Goal: Transaction & Acquisition: Purchase product/service

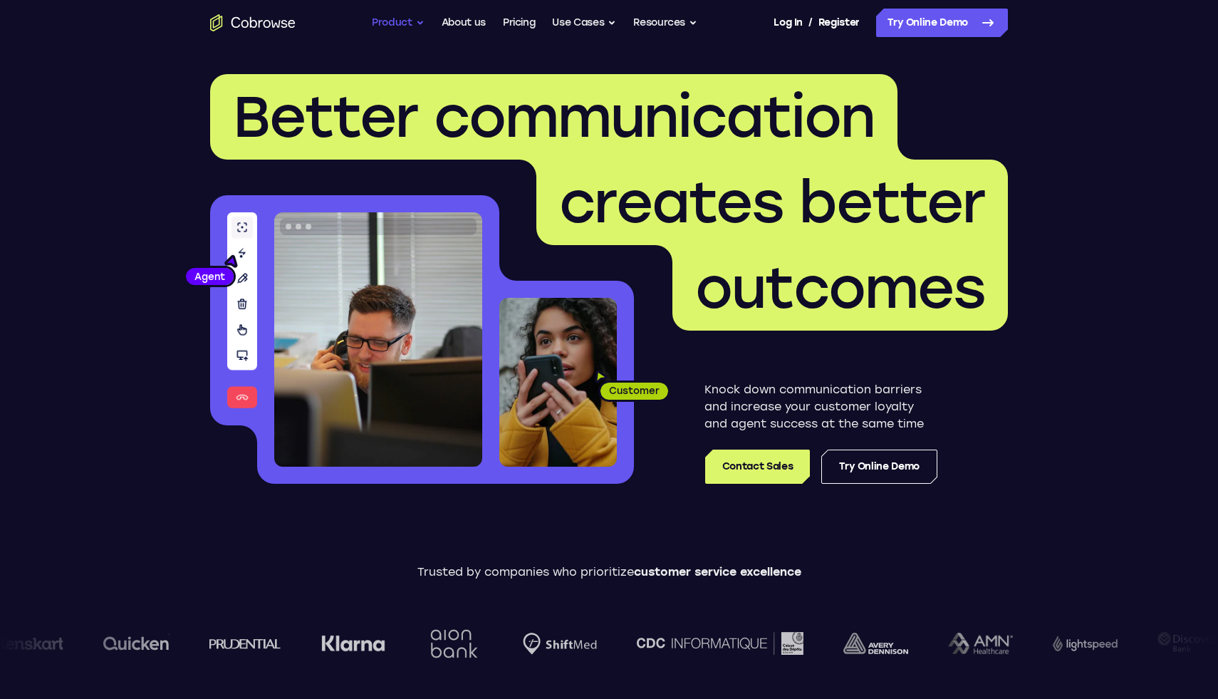
click at [414, 19] on button "Product" at bounding box center [398, 23] width 53 height 28
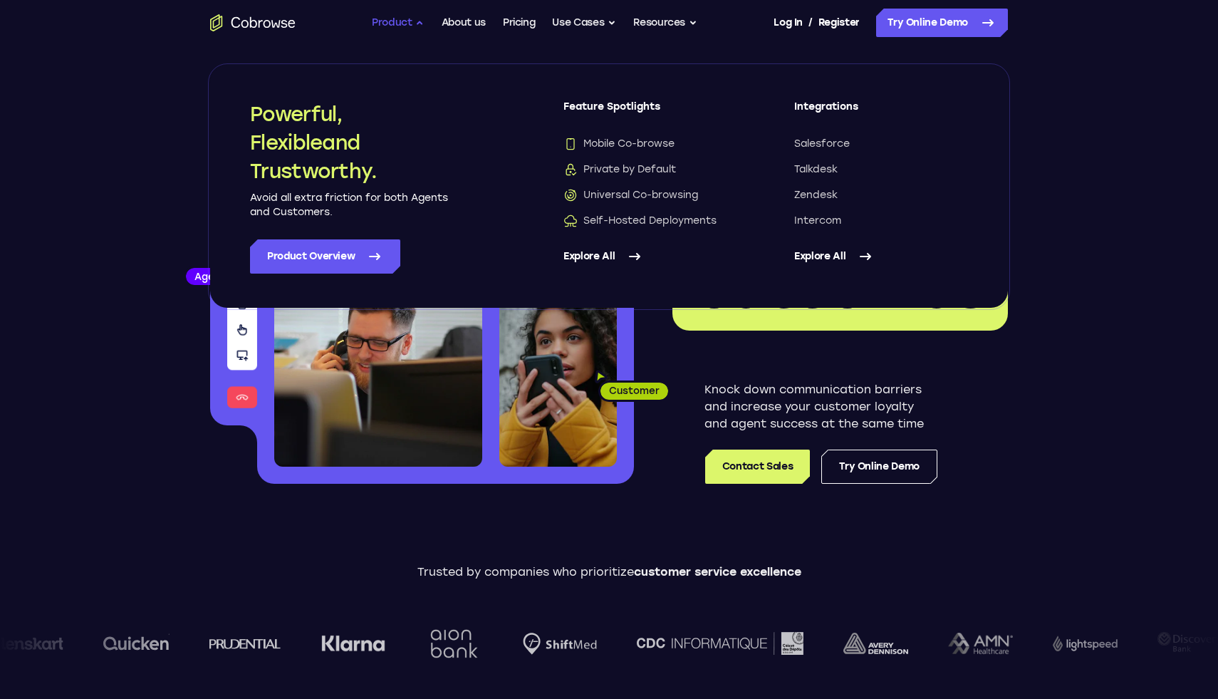
click at [415, 19] on button "Product" at bounding box center [398, 23] width 53 height 28
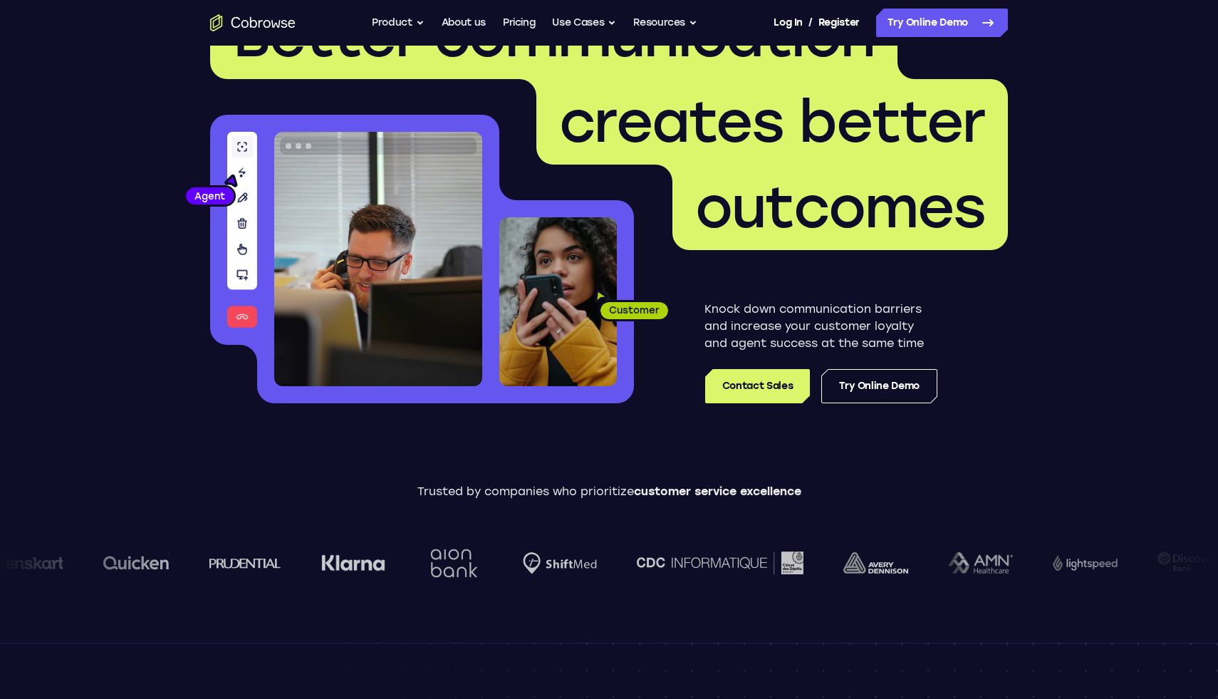
scroll to position [190, 0]
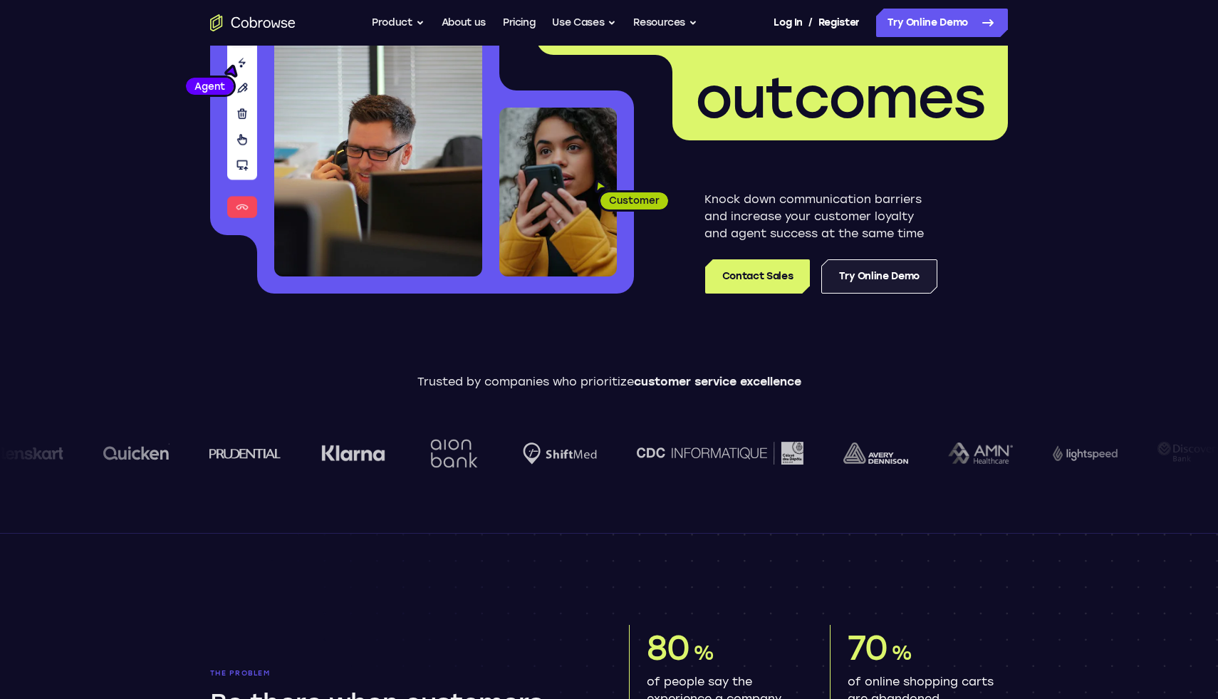
click at [864, 281] on link "Try Online Demo" at bounding box center [879, 276] width 116 height 34
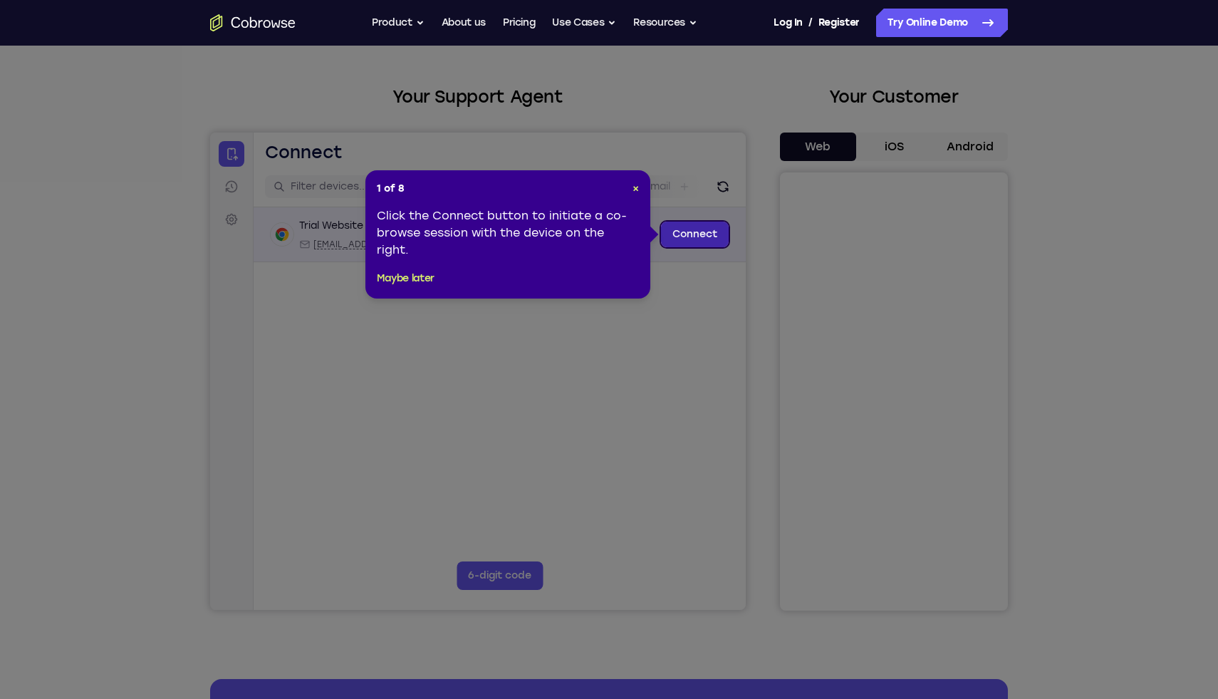
click at [677, 224] on link "Connect" at bounding box center [695, 235] width 68 height 26
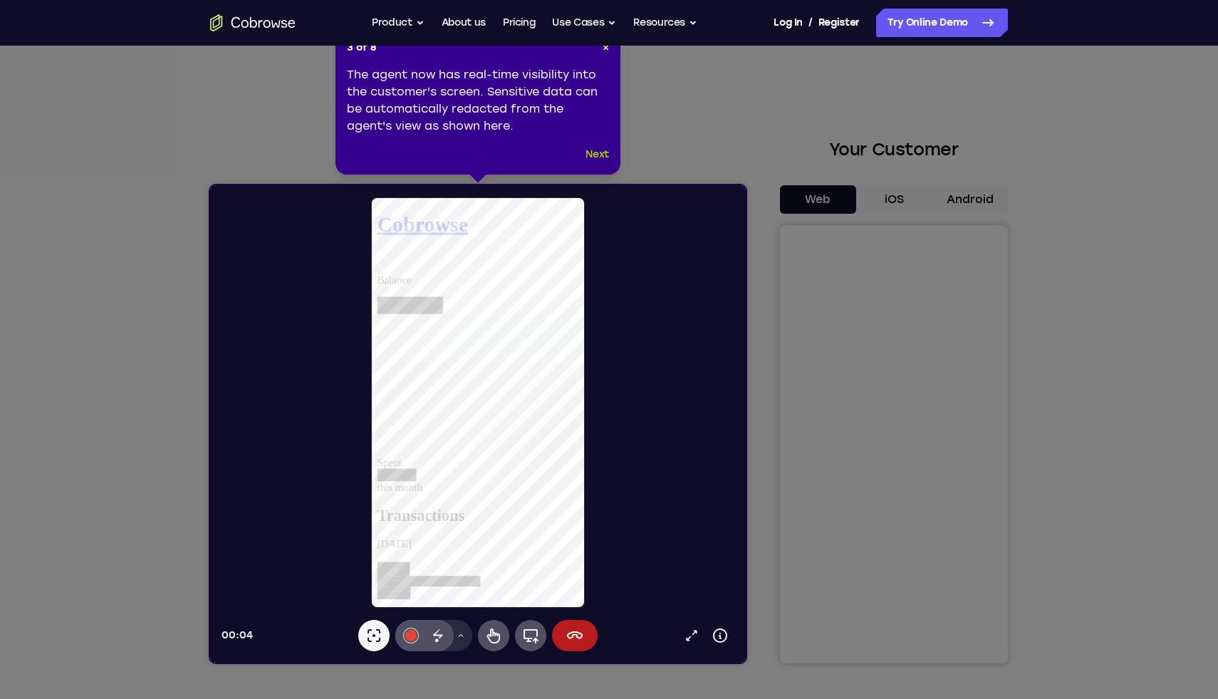
click at [596, 154] on button "Next" at bounding box center [598, 154] width 24 height 17
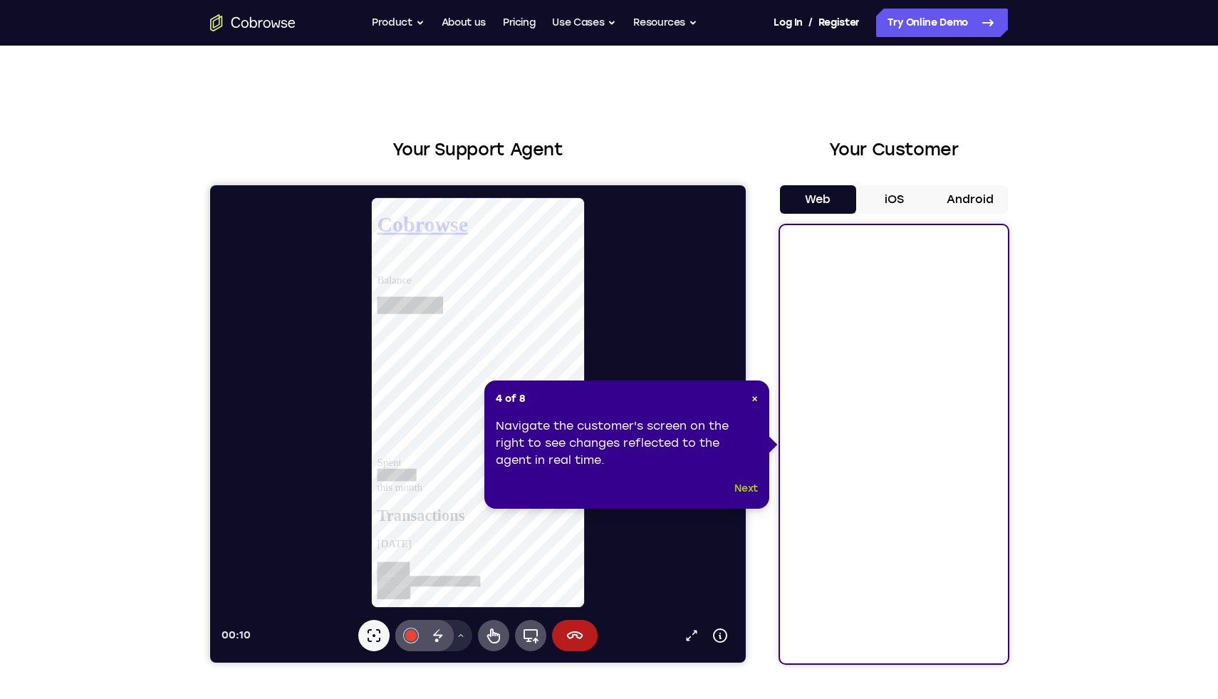
click at [742, 489] on button "Next" at bounding box center [747, 488] width 24 height 17
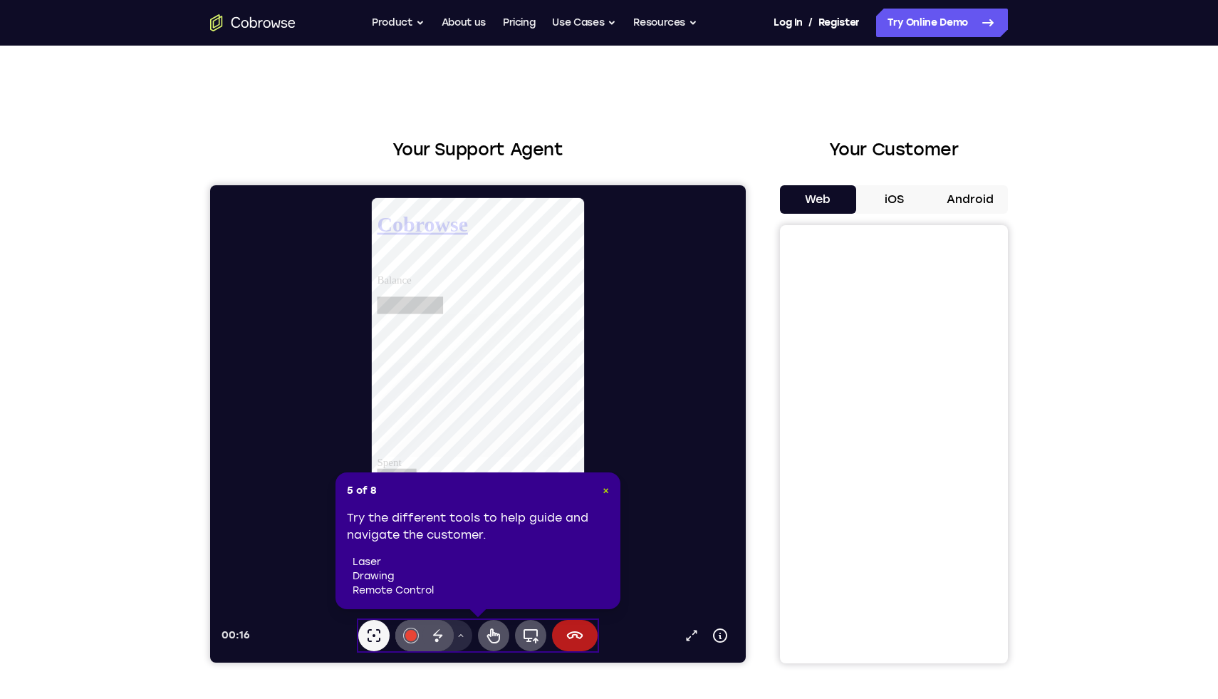
click at [606, 489] on span "×" at bounding box center [606, 490] width 6 height 12
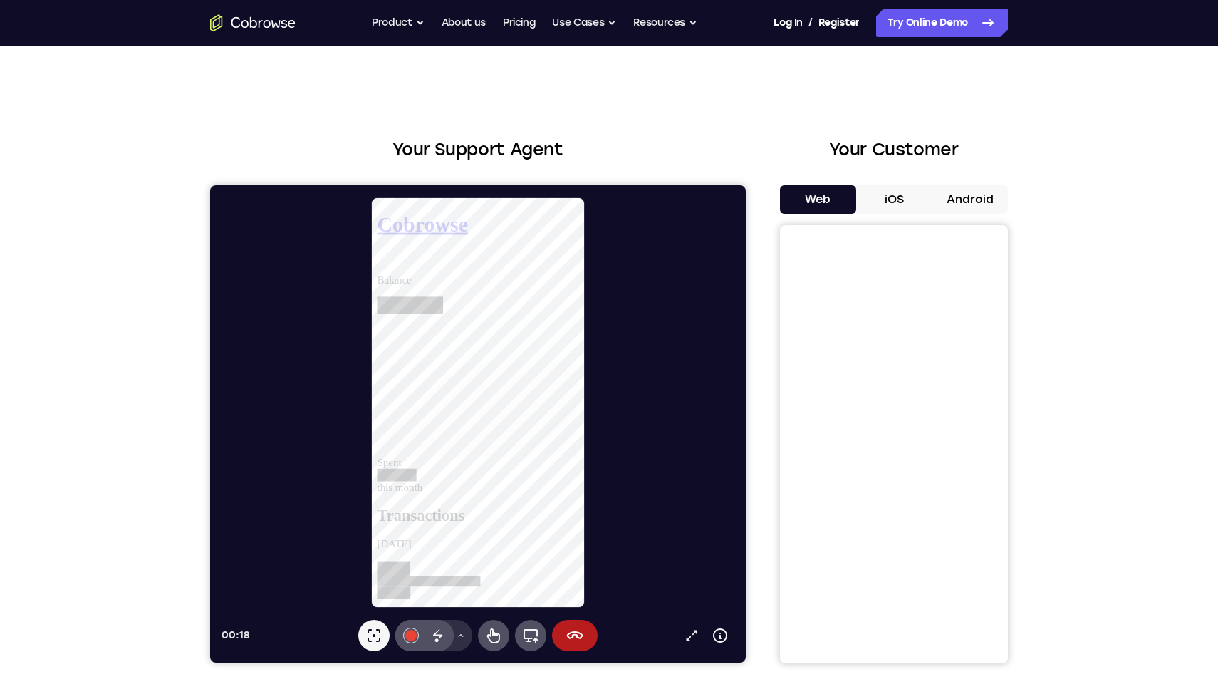
click at [460, 639] on icon at bounding box center [461, 635] width 9 height 9
click at [497, 629] on icon at bounding box center [493, 635] width 17 height 17
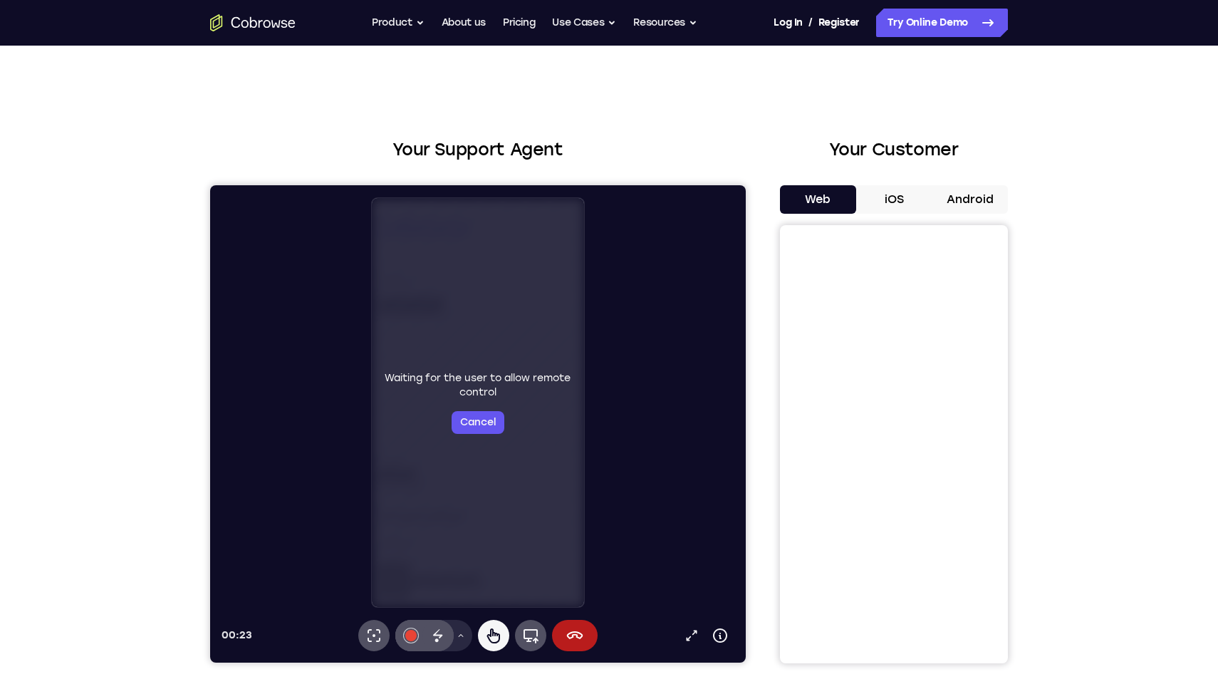
drag, startPoint x: 502, startPoint y: 524, endPoint x: 514, endPoint y: 425, distance: 99.9
click at [514, 425] on div "Waiting for the user to allow remote control Cancel" at bounding box center [478, 402] width 213 height 409
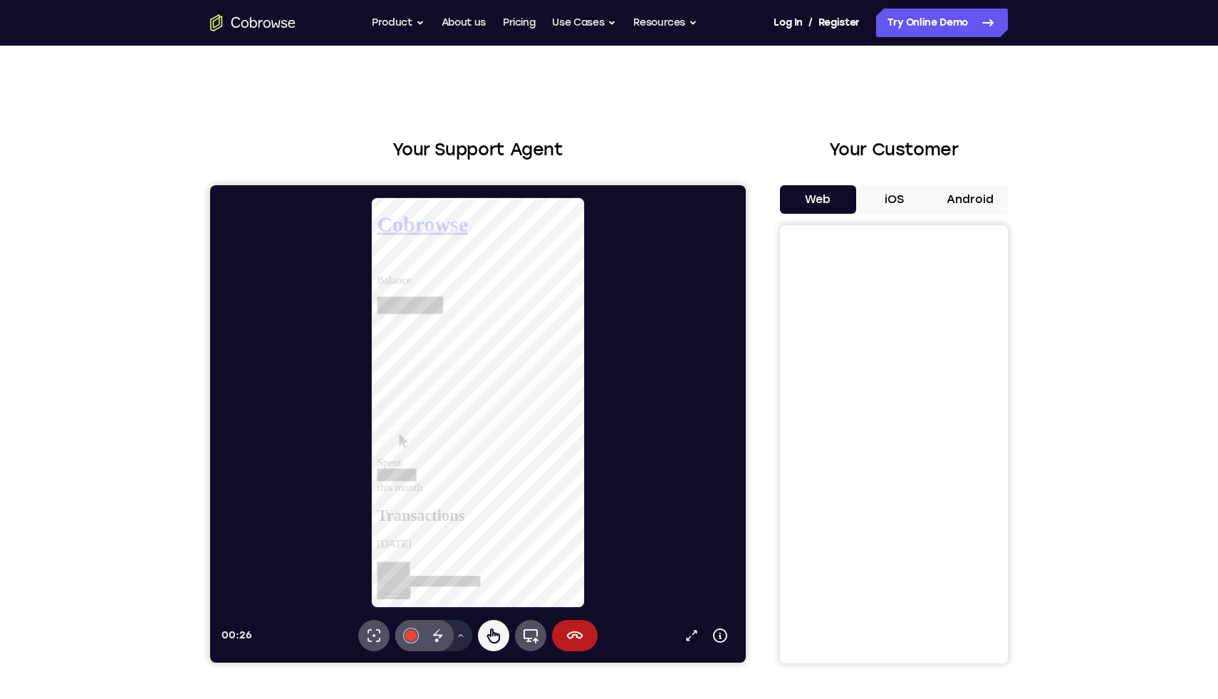
click at [556, 360] on div "Spent this month" at bounding box center [485, 417] width 217 height 192
drag, startPoint x: 556, startPoint y: 440, endPoint x: 556, endPoint y: 538, distance: 97.6
click at [398, 19] on button "Product" at bounding box center [398, 23] width 53 height 28
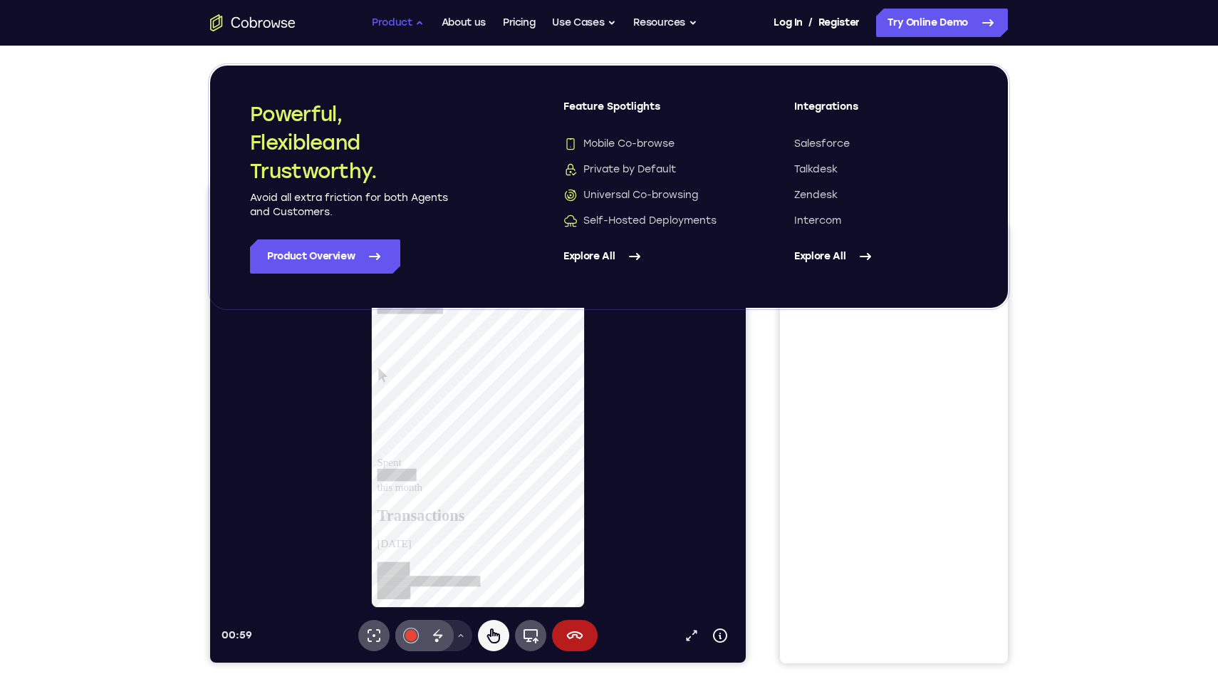
click at [415, 26] on button "Product" at bounding box center [398, 23] width 53 height 28
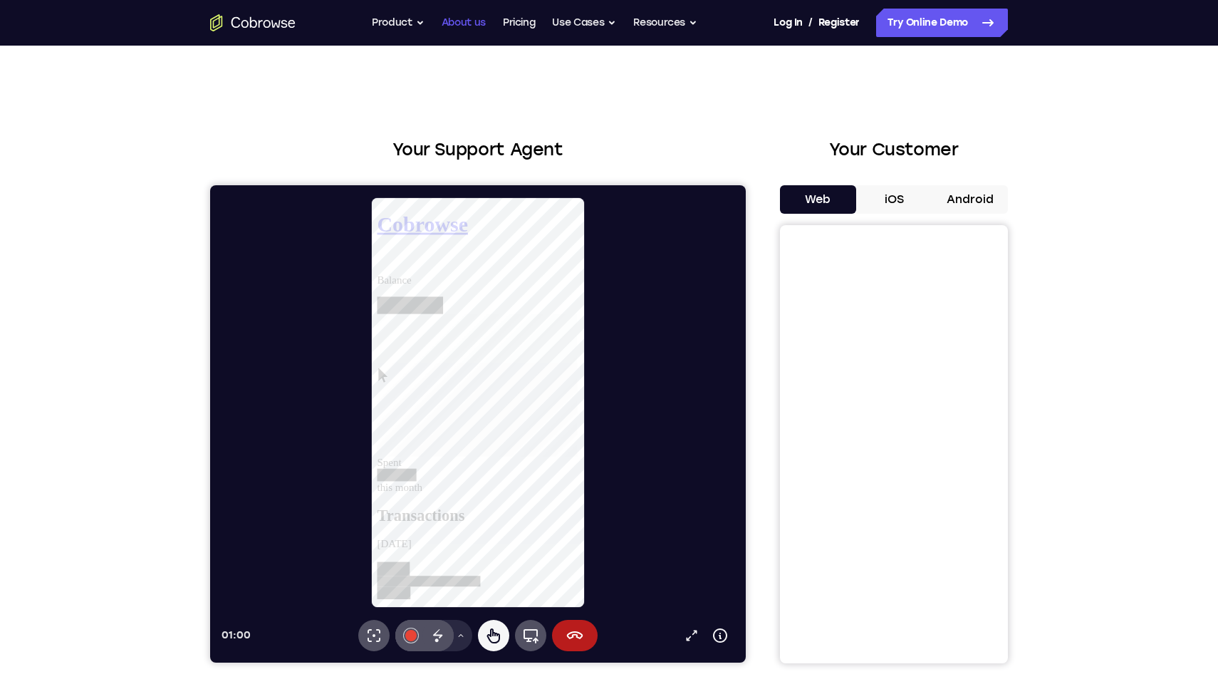
click at [468, 23] on link "About us" at bounding box center [464, 23] width 44 height 28
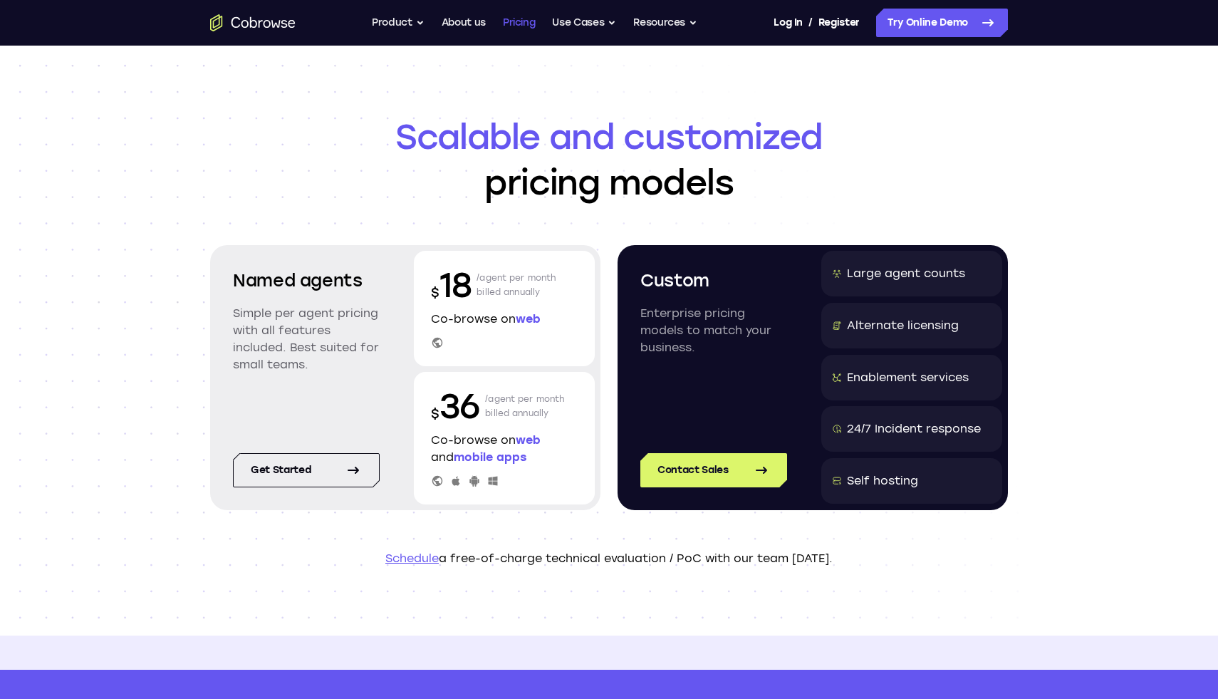
click at [523, 24] on link "Pricing" at bounding box center [519, 23] width 33 height 28
